Goal: Task Accomplishment & Management: Use online tool/utility

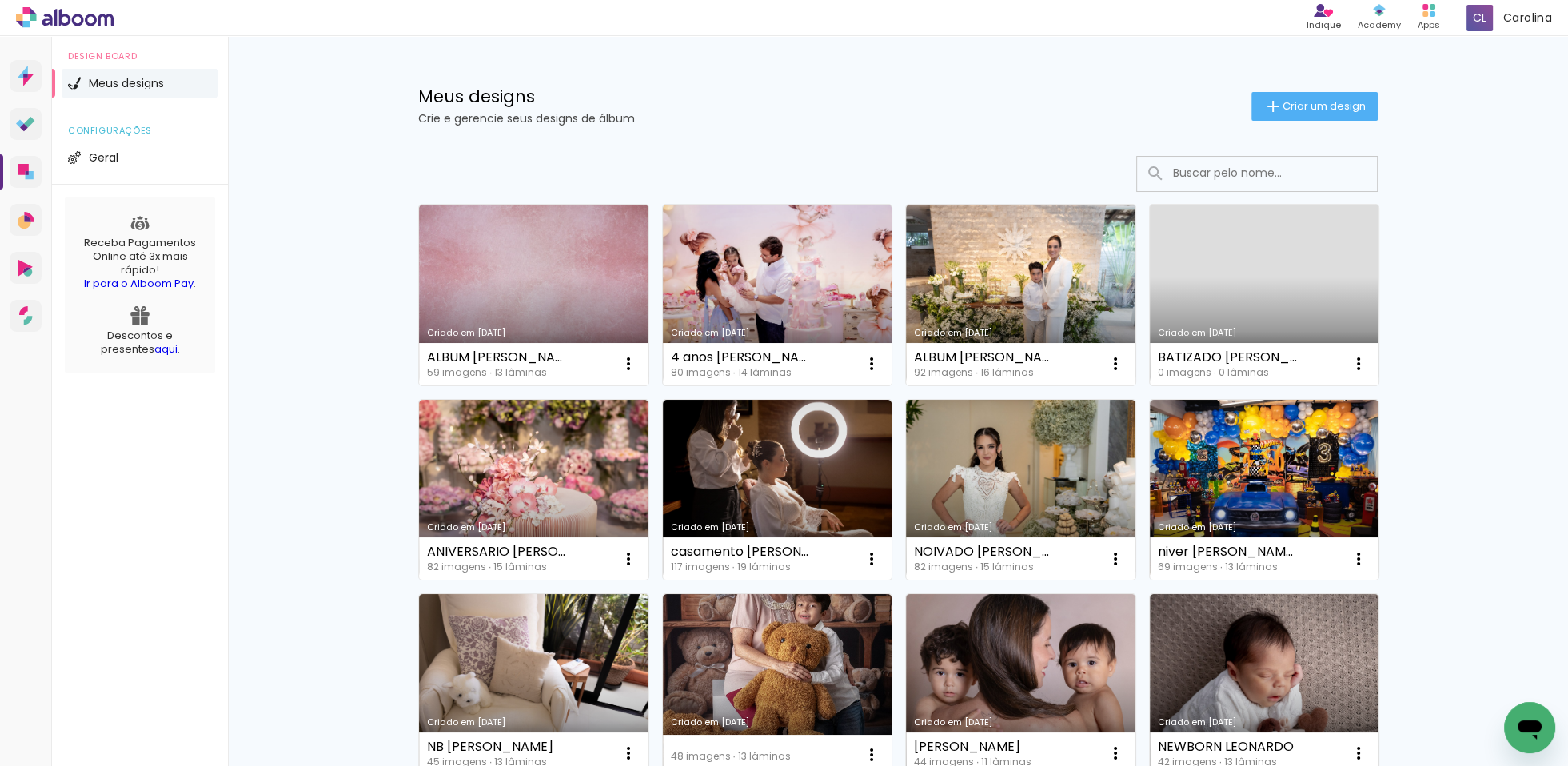
drag, startPoint x: 592, startPoint y: 283, endPoint x: 601, endPoint y: 278, distance: 10.3
click at [595, 279] on link "Criado em [DATE]" at bounding box center [534, 294] width 230 height 181
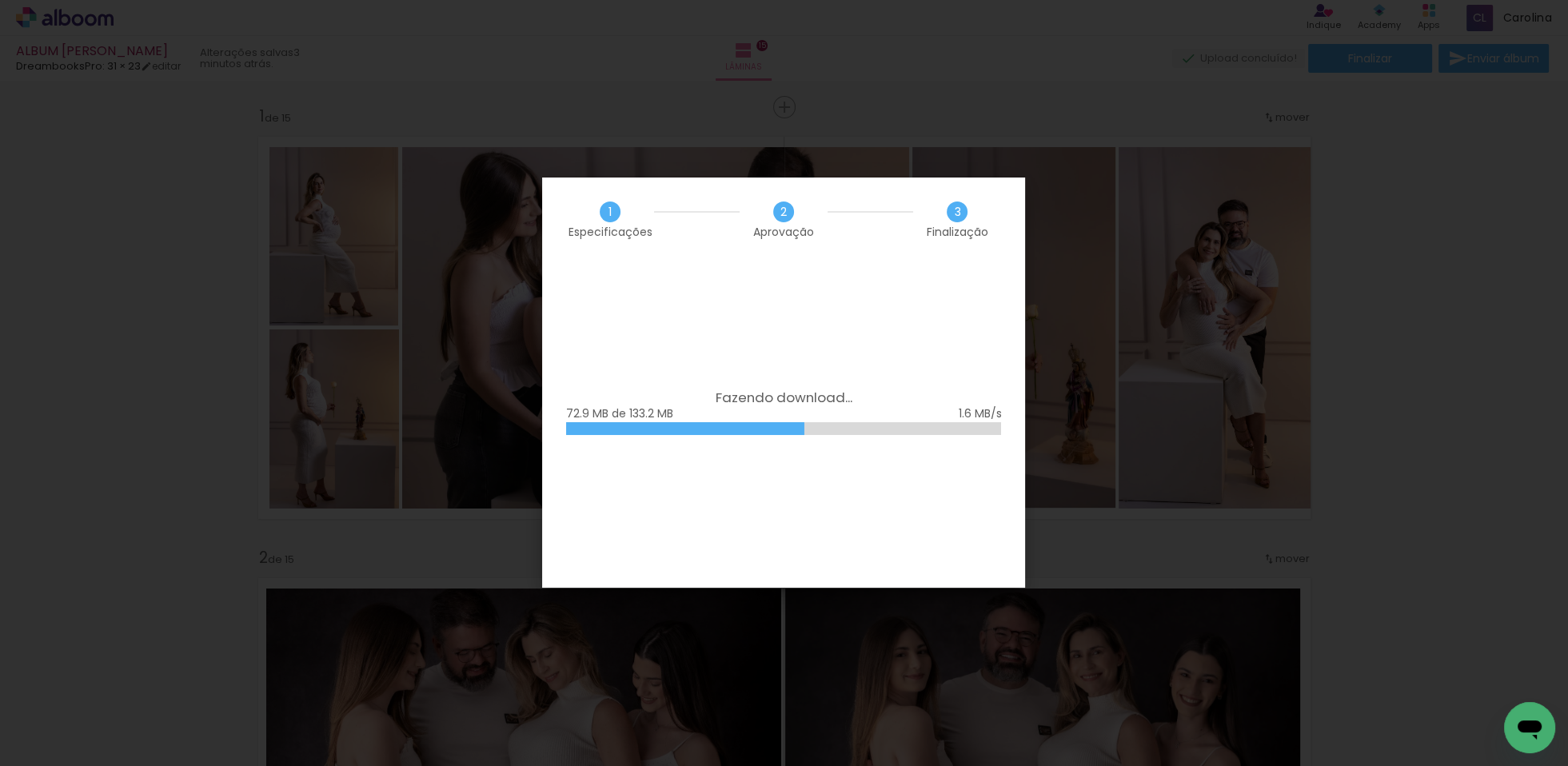
scroll to position [497, 0]
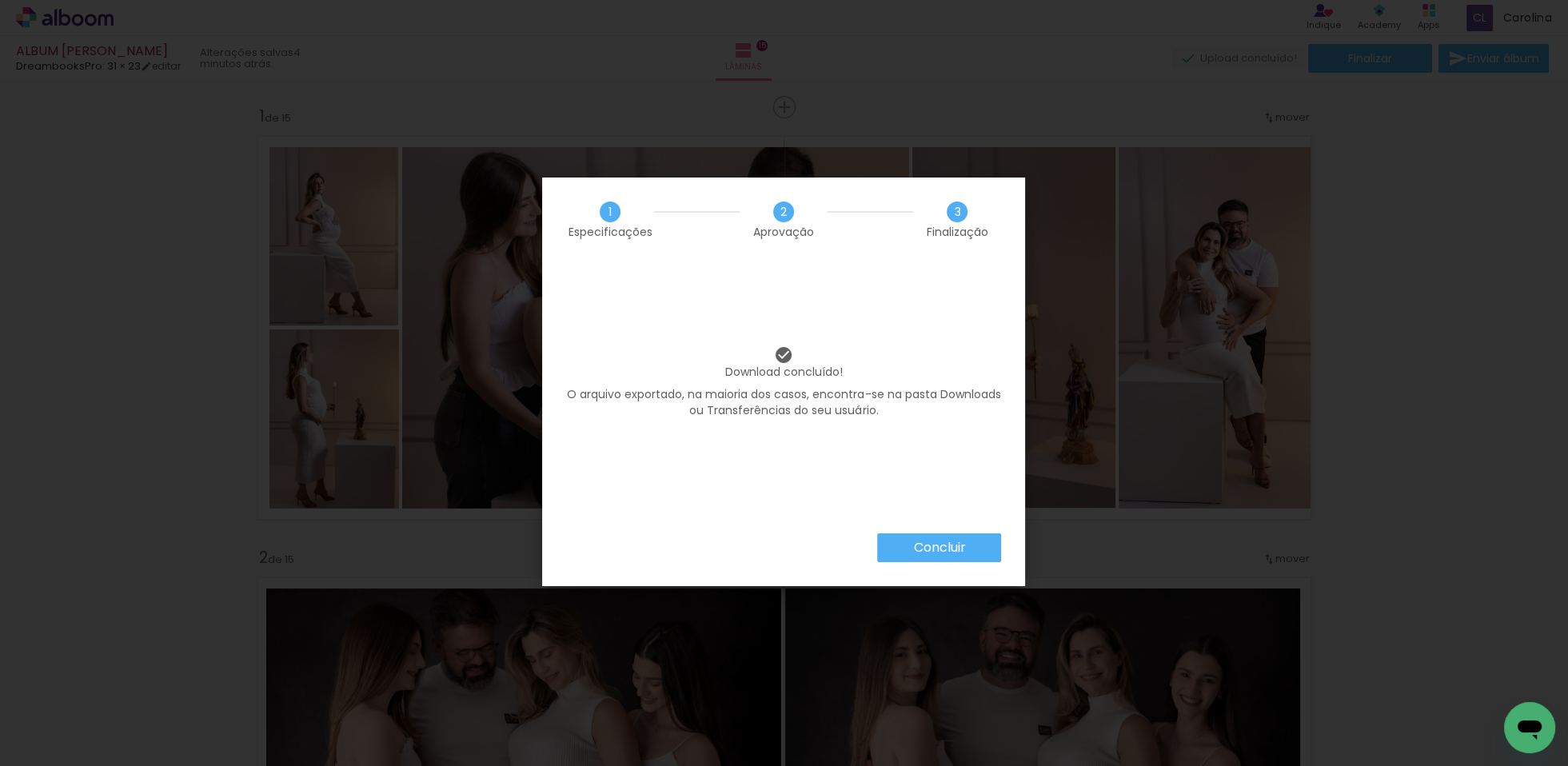
click at [0, 0] on slot "Concluir" at bounding box center [0, 0] width 0 height 0
